Goal: Information Seeking & Learning: Find specific fact

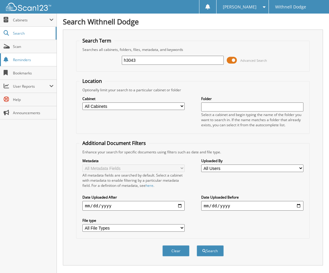
type input "OTTOMAN"
click at [197, 245] on button "Search" at bounding box center [210, 250] width 27 height 11
drag, startPoint x: 149, startPoint y: 62, endPoint x: 106, endPoint y: 62, distance: 43.0
click at [106, 62] on div "OTTOMAN Advanced Search" at bounding box center [192, 60] width 227 height 16
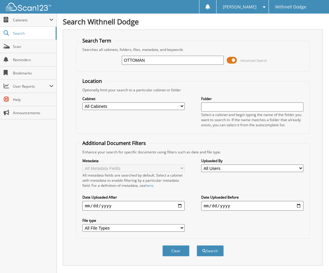
click at [153, 60] on input "OTTOMAN" at bounding box center [173, 60] width 102 height 9
type input "[PERSON_NAME]"
click at [197, 245] on button "Search" at bounding box center [210, 250] width 27 height 11
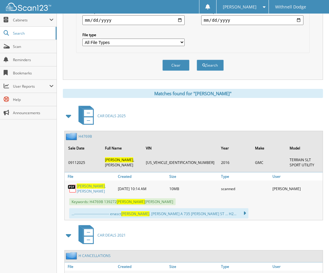
scroll to position [211, 0]
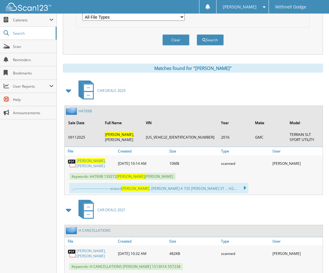
click at [83, 163] on span "[PERSON_NAME]" at bounding box center [91, 160] width 28 height 5
